Goal: Task Accomplishment & Management: Manage account settings

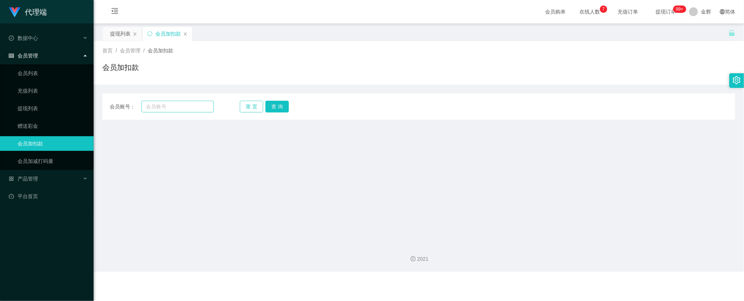
drag, startPoint x: 257, startPoint y: 106, endPoint x: 208, endPoint y: 107, distance: 48.6
click at [256, 106] on button "重 置" at bounding box center [251, 107] width 23 height 12
click at [193, 105] on input "text" at bounding box center [177, 107] width 72 height 12
paste input "12345611"
type input "12345611"
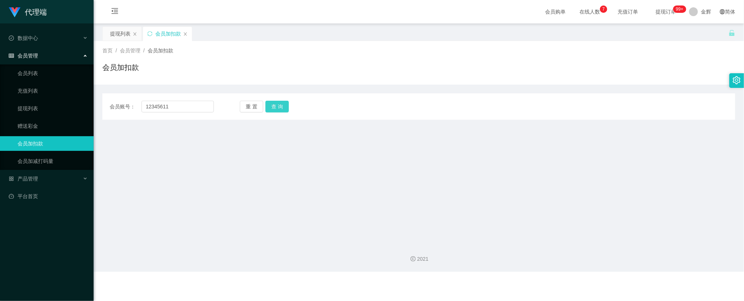
click at [279, 105] on button "查 询" at bounding box center [276, 107] width 23 height 12
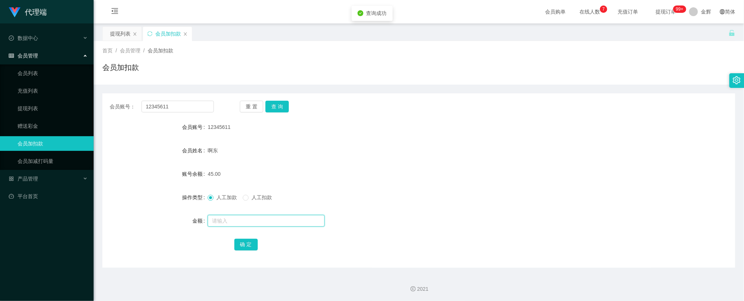
click at [230, 218] on input "text" at bounding box center [266, 221] width 117 height 12
type input "64"
click at [247, 240] on button "确 定" at bounding box center [245, 244] width 23 height 12
click at [534, 41] on div "首页 / 会员管理 / 会员加扣款 / 会员加扣款" at bounding box center [419, 63] width 650 height 44
drag, startPoint x: 517, startPoint y: 79, endPoint x: 524, endPoint y: 68, distance: 12.5
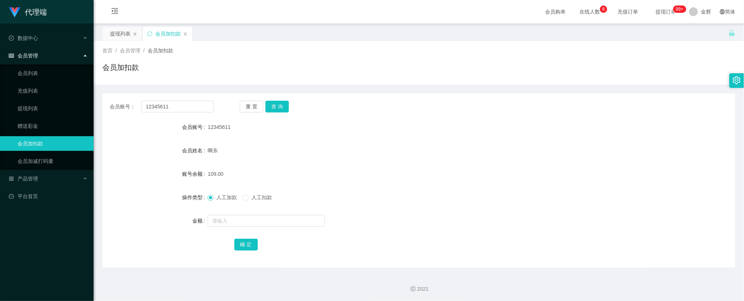
click at [518, 78] on div "首页 / 会员管理 / 会员加扣款 / 会员加扣款" at bounding box center [419, 63] width 650 height 44
click at [558, 102] on div "会员账号： 12345611 重 置 查 询" at bounding box center [418, 107] width 633 height 12
click at [281, 102] on button "查 询" at bounding box center [276, 107] width 23 height 12
click at [664, 10] on span "提现订单 99+" at bounding box center [666, 11] width 28 height 5
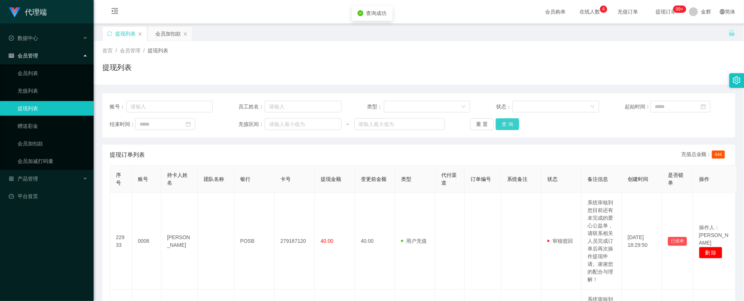
click at [513, 121] on button "查 询" at bounding box center [507, 124] width 23 height 12
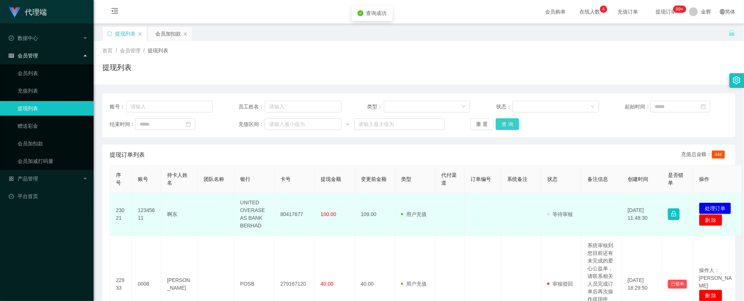
scroll to position [55, 0]
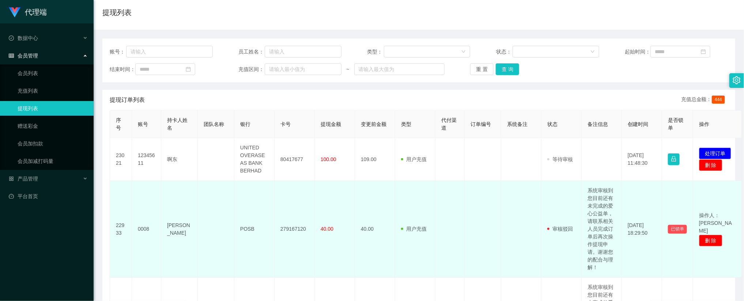
click at [590, 223] on td "系统审核到您目前还有未完成的爱心公益单，请联系相关人员完成订单后再次操作提现申请。谢谢您的配合与理解！" at bounding box center [602, 229] width 40 height 97
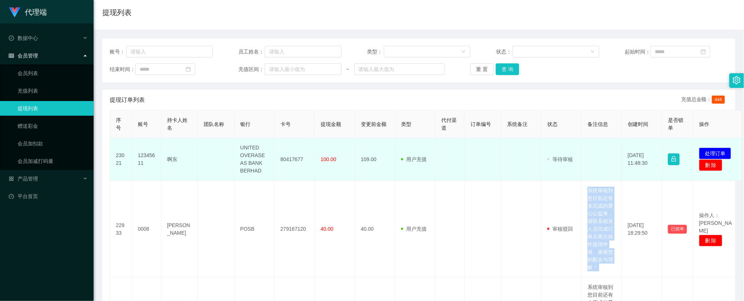
copy td "系统审核到您目前还有未完成的爱心公益单，请联系相关人员完成订单后再次操作提现申请。谢谢您的配合与理解！"
click at [712, 150] on button "处理订单" at bounding box center [715, 153] width 32 height 12
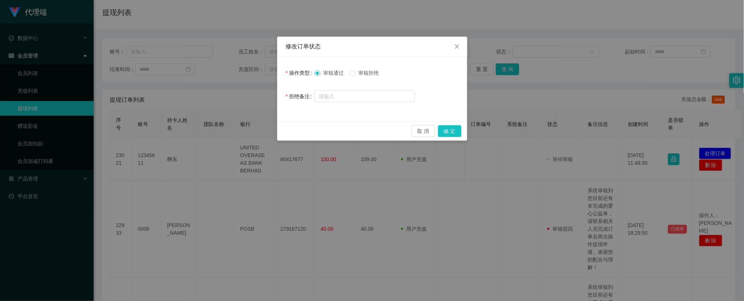
click at [368, 73] on span "审核拒绝" at bounding box center [368, 73] width 26 height 6
click at [361, 98] on input "text" at bounding box center [364, 96] width 101 height 12
paste input "系统审核到您目前还有未完成的爱心公益单，请联系相关人员完成订单后再次操作提现申请。谢谢您的配合与理解！"
type input "系统审核到您目前还有未完成的爱心公益单，请联系相关人员完成订单后再次操作提现申请。谢谢您的配合与理解！"
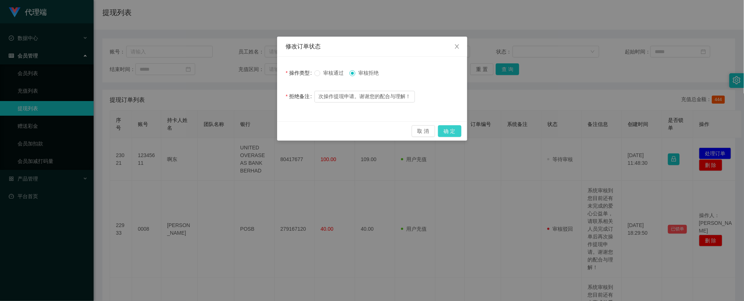
click at [448, 128] on button "确 定" at bounding box center [449, 131] width 23 height 12
